Goal: Find specific page/section: Find specific page/section

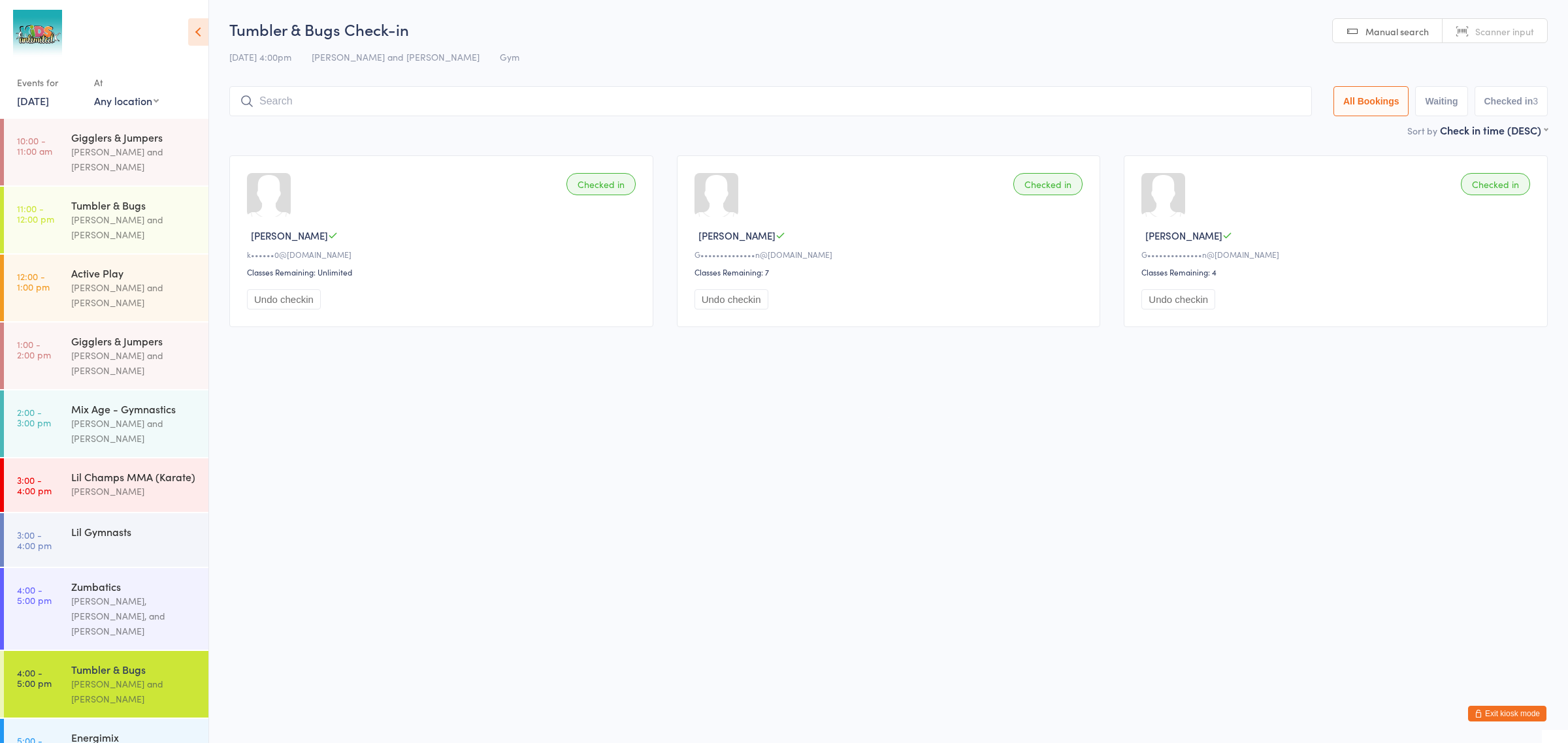
click at [1483, 711] on button "Exit kiosk mode" at bounding box center [1508, 713] width 79 height 16
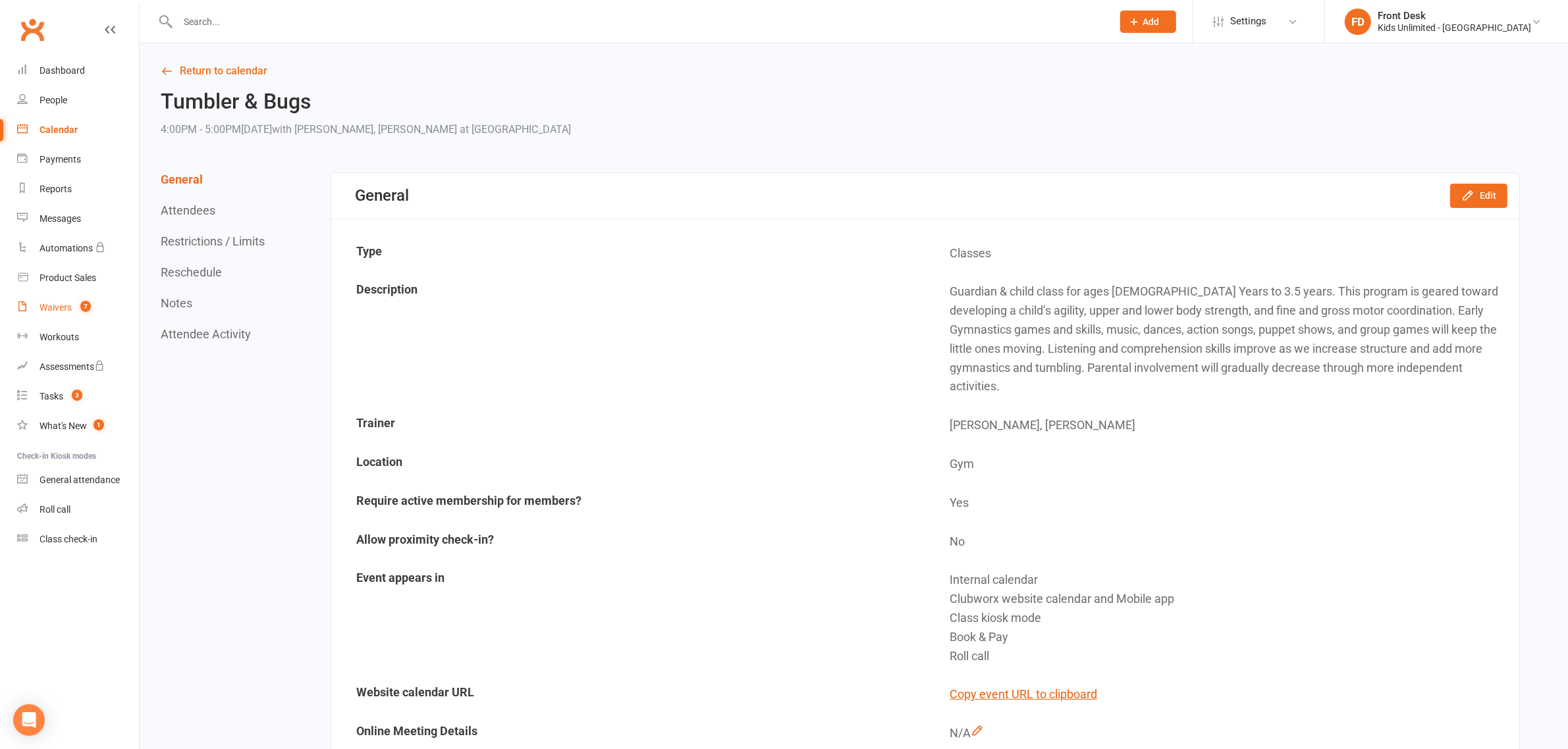
click at [64, 307] on div "Waivers" at bounding box center [55, 307] width 33 height 11
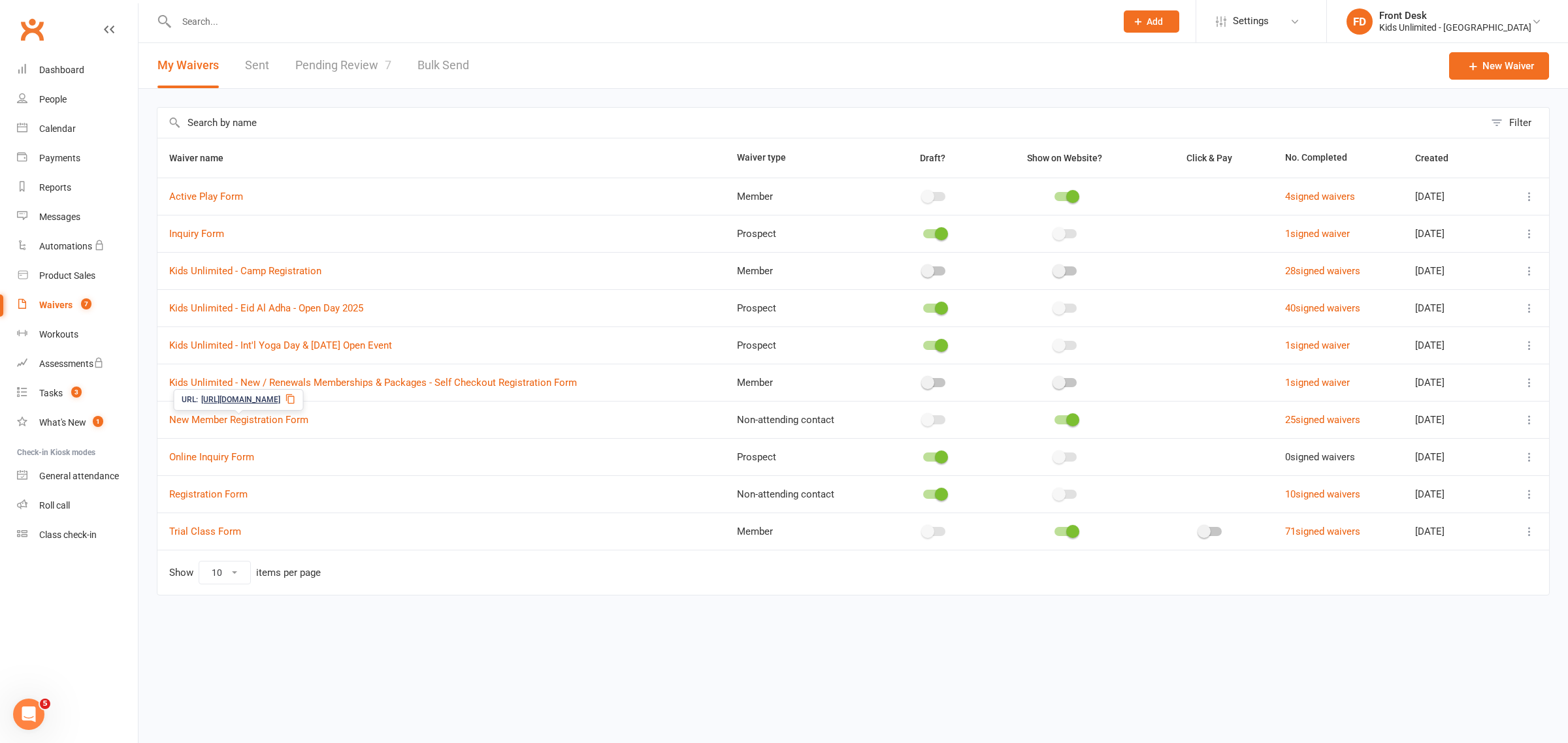
click at [296, 398] on icon at bounding box center [291, 399] width 10 height 10
